Goal: Transaction & Acquisition: Purchase product/service

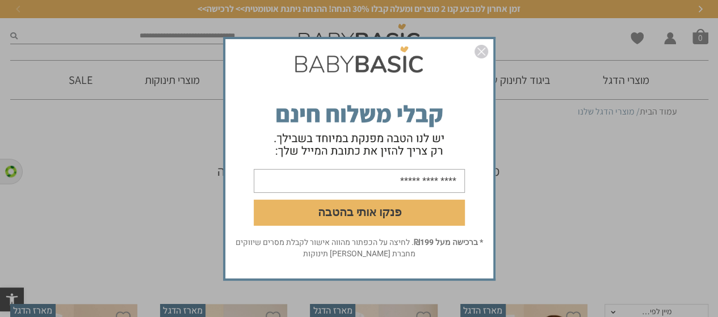
click at [479, 53] on img "סגור" at bounding box center [482, 52] width 14 height 14
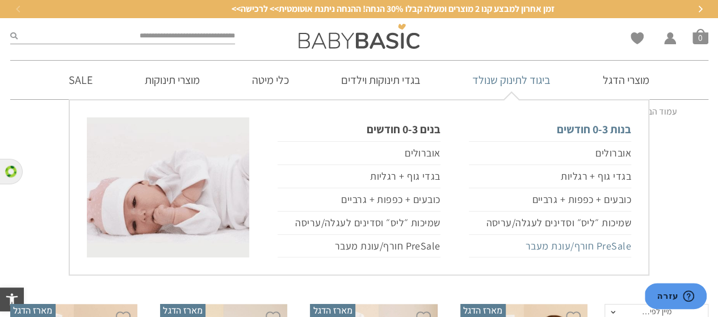
click at [564, 246] on link "PreSale חורף/עונת מעבר" at bounding box center [550, 246] width 162 height 23
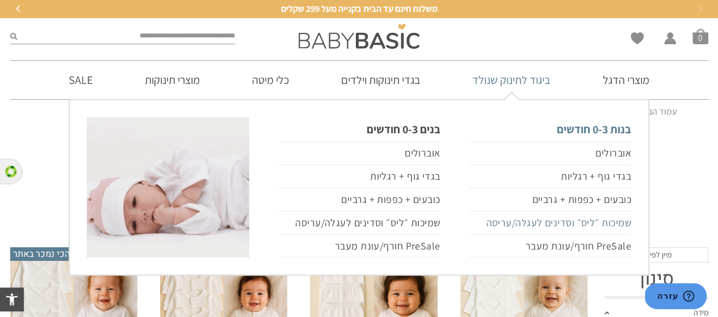
click at [537, 220] on link "שמיכות ״ליס״ וסדינים לעגלה/עריסה" at bounding box center [550, 223] width 162 height 23
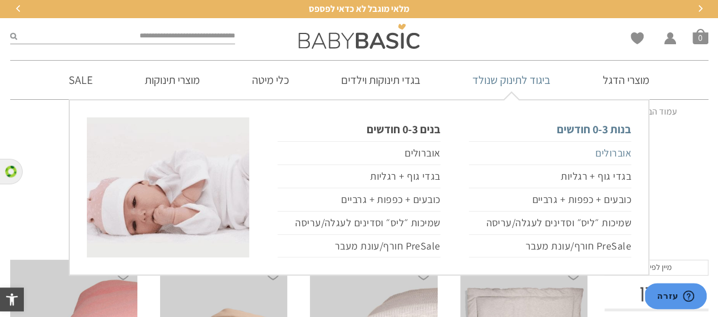
click at [601, 150] on link "אוברולים" at bounding box center [550, 153] width 162 height 24
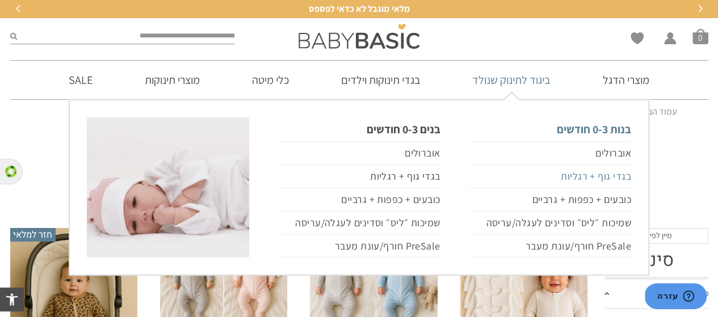
click at [572, 177] on link "בגדי גוף + רגליות" at bounding box center [550, 176] width 162 height 23
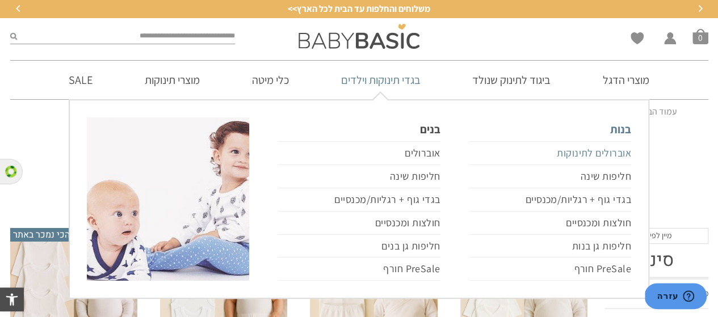
click at [570, 157] on link "אוברולים לתינוקות" at bounding box center [550, 153] width 162 height 24
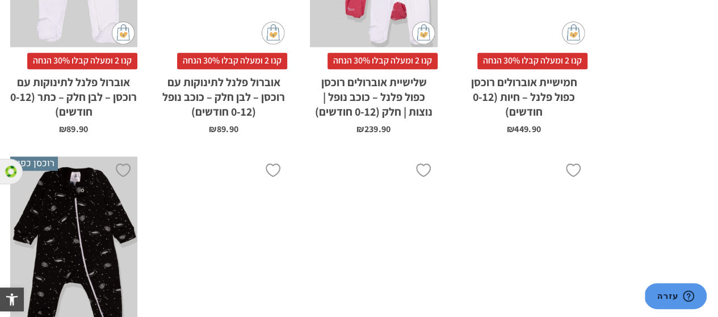
scroll to position [2865, 0]
